Goal: Task Accomplishment & Management: Complete application form

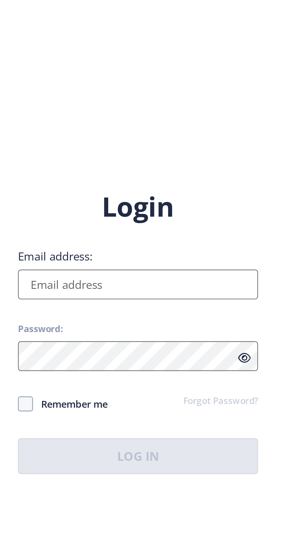
click at [239, 261] on input "Email address:" at bounding box center [219, 255] width 99 height 12
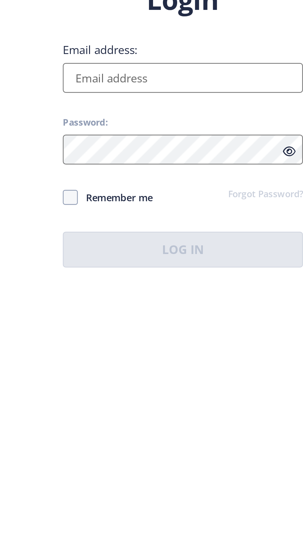
type input "[EMAIL_ADDRESS][DOMAIN_NAME]"
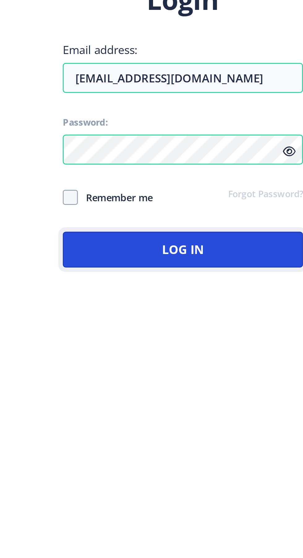
click at [244, 333] on button "Log In" at bounding box center [219, 325] width 99 height 15
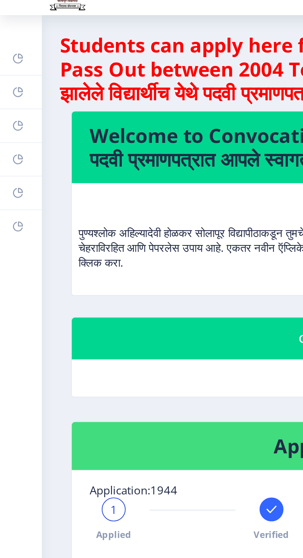
click at [11, 82] on link "Myapplication" at bounding box center [8, 83] width 17 height 14
